Goal: Task Accomplishment & Management: Complete application form

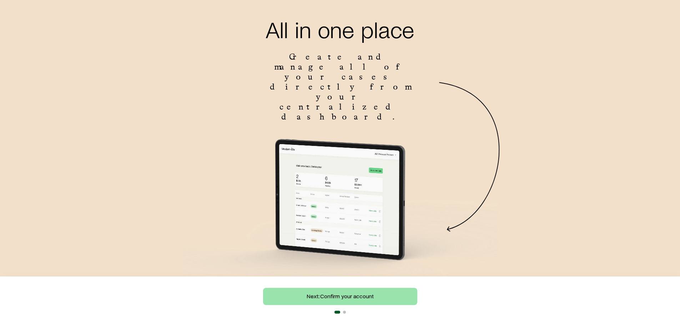
scroll to position [45, 0]
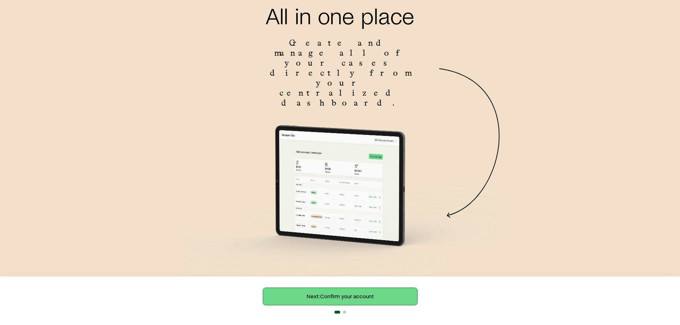
click at [384, 301] on link "Next: Confirm your account" at bounding box center [340, 296] width 154 height 17
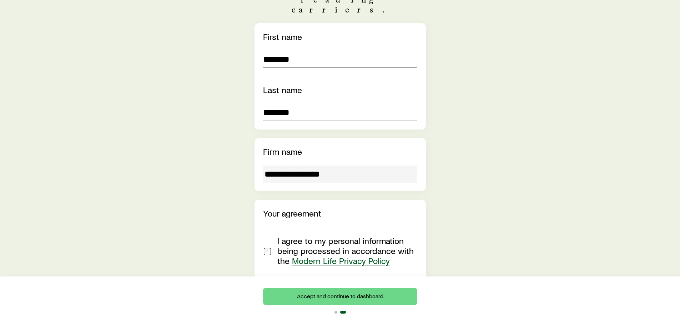
scroll to position [165, 0]
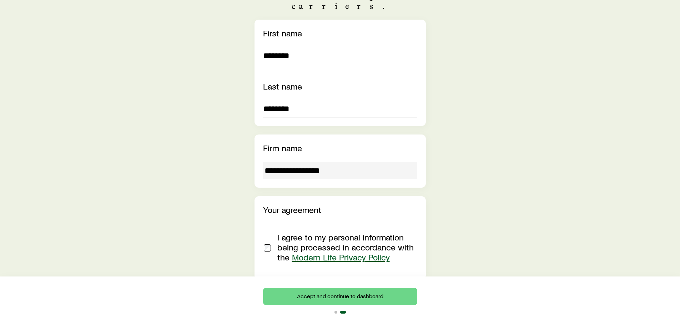
click at [261, 211] on div "Your agreement I agree to my personal information being processed in accordance…" at bounding box center [340, 237] width 171 height 83
click at [325, 295] on button "Accept and continue to dashboard" at bounding box center [340, 296] width 154 height 17
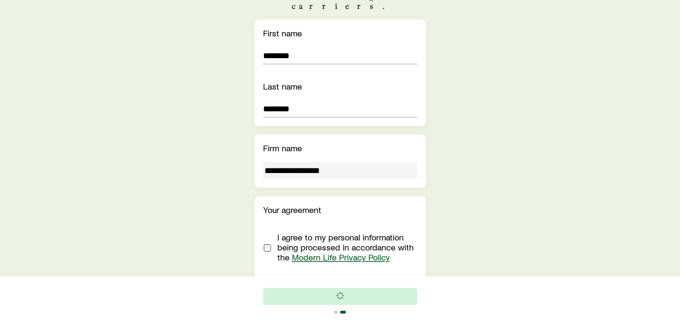
scroll to position [194, 0]
